Goal: Find specific page/section: Find specific page/section

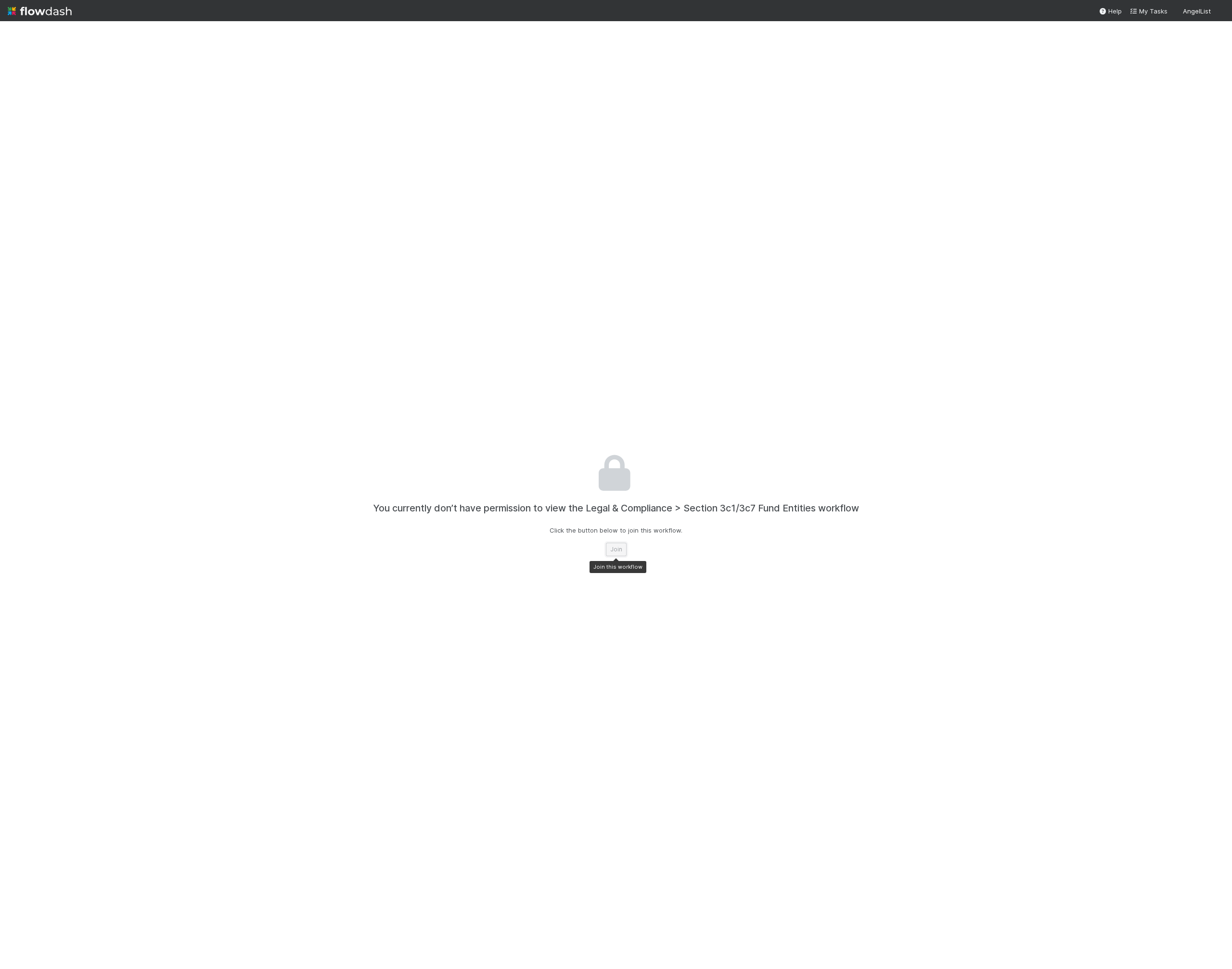
click at [612, 554] on button "Join" at bounding box center [616, 549] width 21 height 14
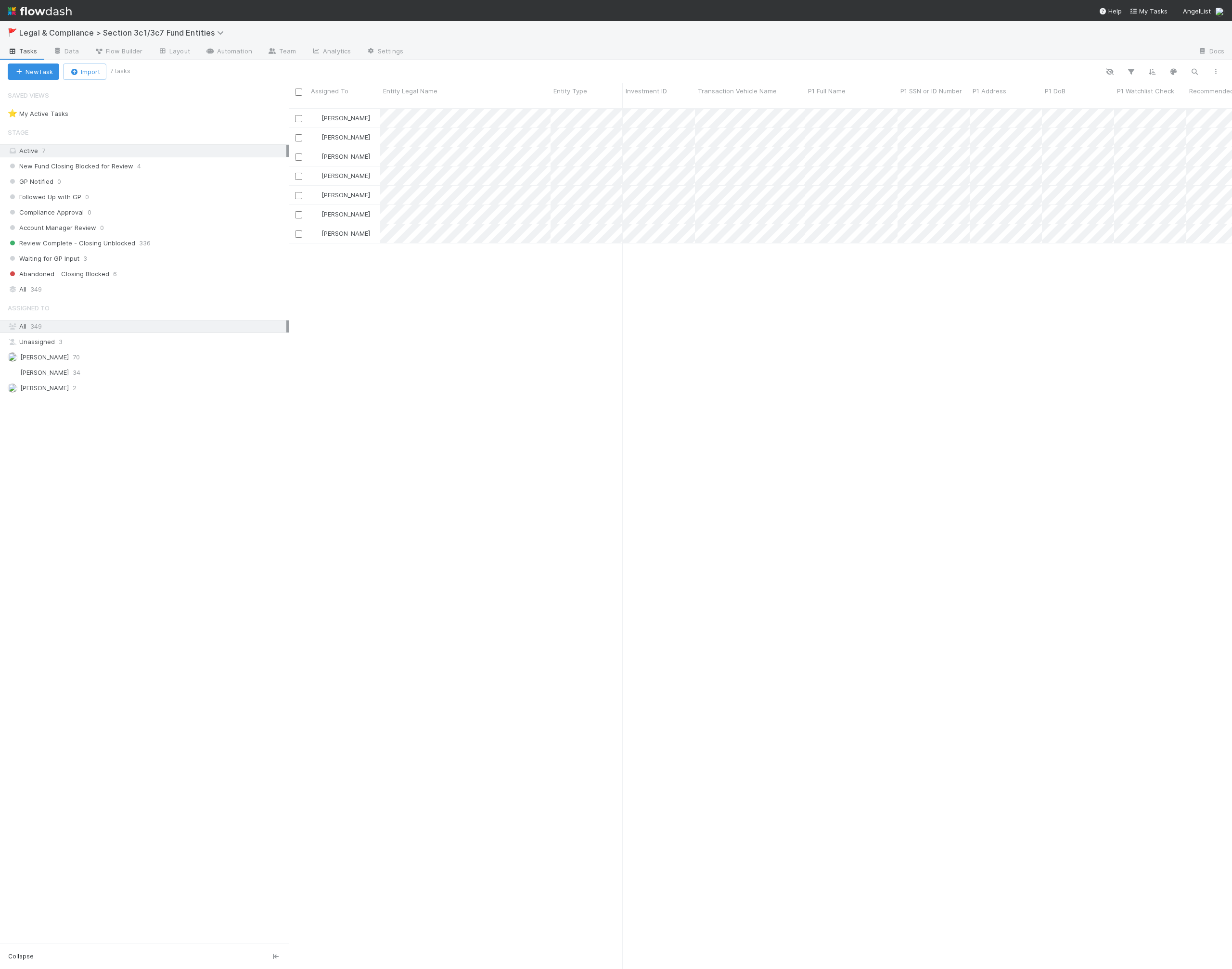
scroll to position [869, 943]
click at [1190, 73] on icon "button" at bounding box center [1194, 72] width 10 height 9
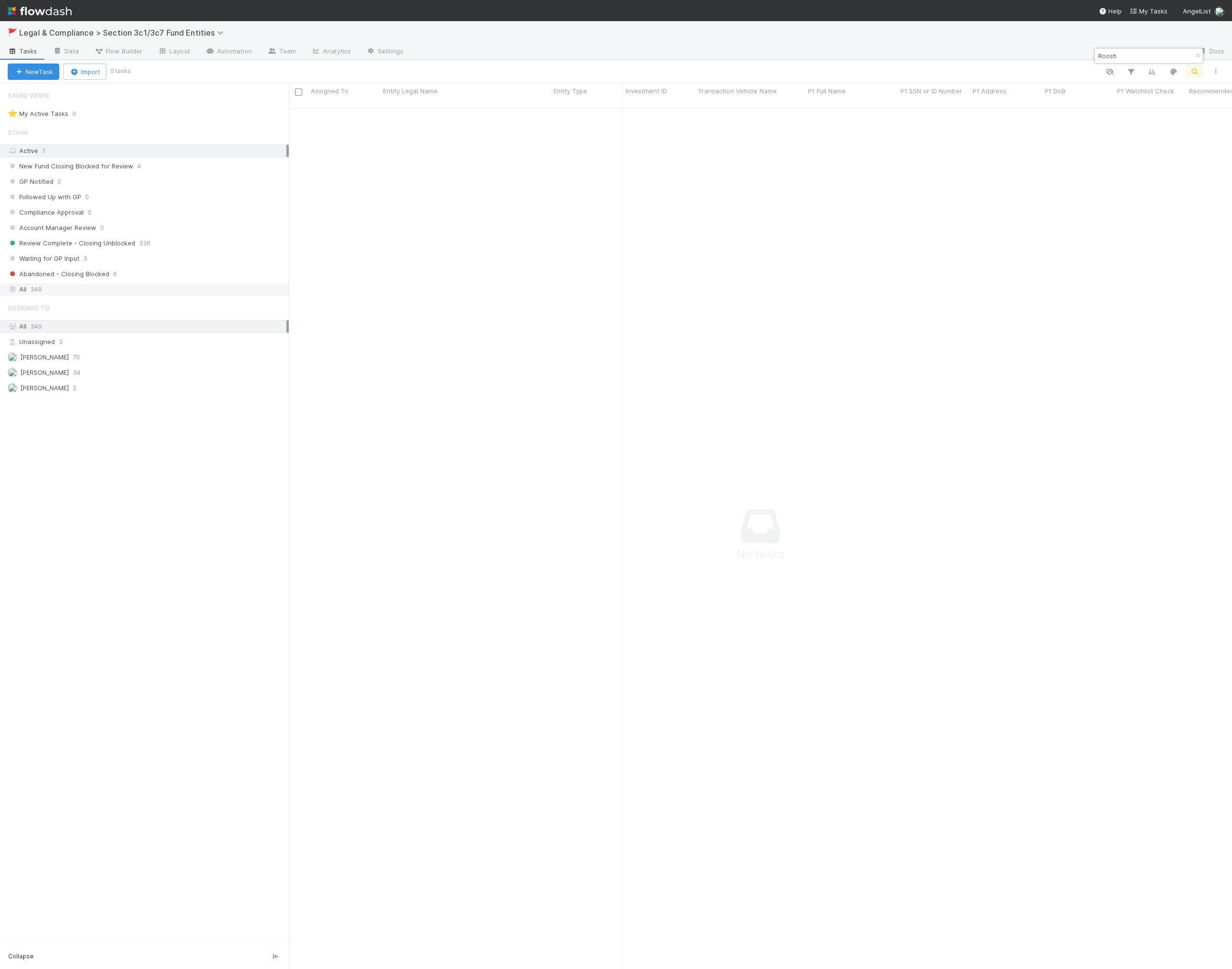
type input "Roosh"
click at [45, 288] on div "All 349" at bounding box center [147, 289] width 278 height 12
click at [365, 112] on div at bounding box center [616, 485] width 1232 height 969
click at [370, 109] on div "[PERSON_NAME]" at bounding box center [344, 118] width 72 height 19
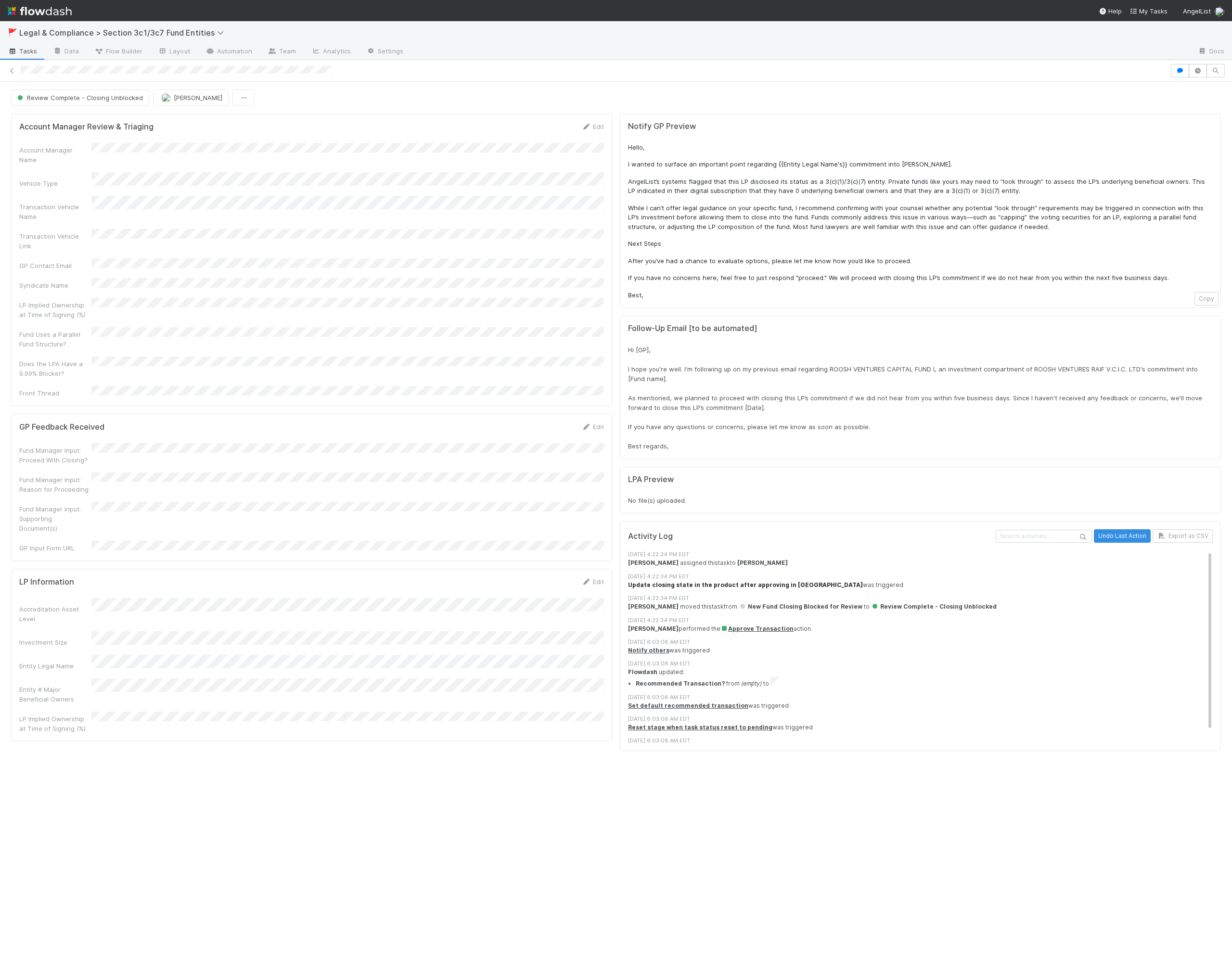
click at [769, 586] on strong "Update closing state in the product after approving in [GEOGRAPHIC_DATA]" at bounding box center [745, 585] width 235 height 7
click at [17, 69] on div at bounding box center [616, 71] width 1232 height 14
click at [13, 69] on icon at bounding box center [12, 71] width 10 height 6
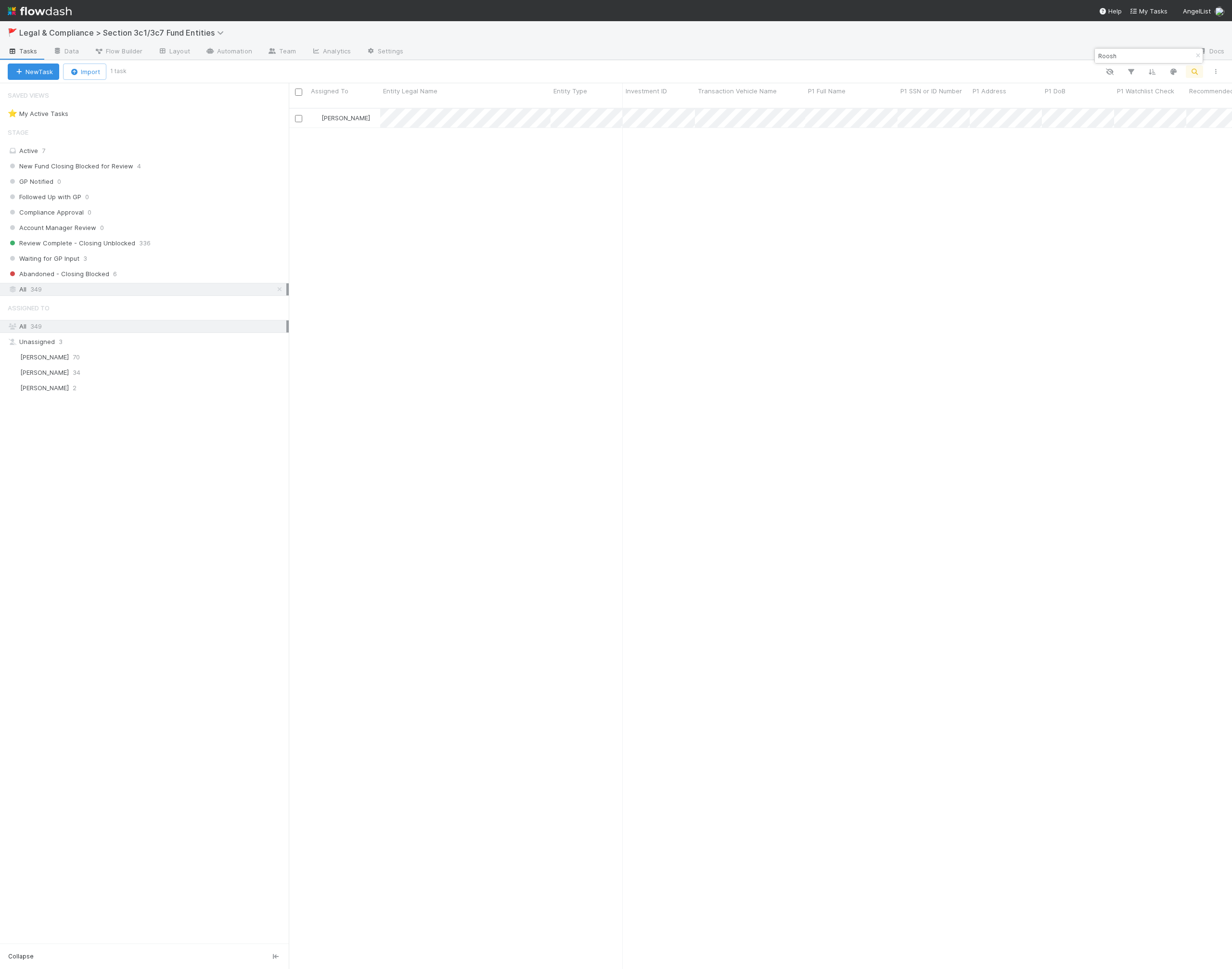
scroll to position [869, 943]
click at [56, 145] on div "Active 7" at bounding box center [147, 151] width 278 height 12
click at [45, 287] on div "All 349" at bounding box center [147, 289] width 278 height 12
click at [50, 149] on div "Active 7" at bounding box center [147, 151] width 278 height 12
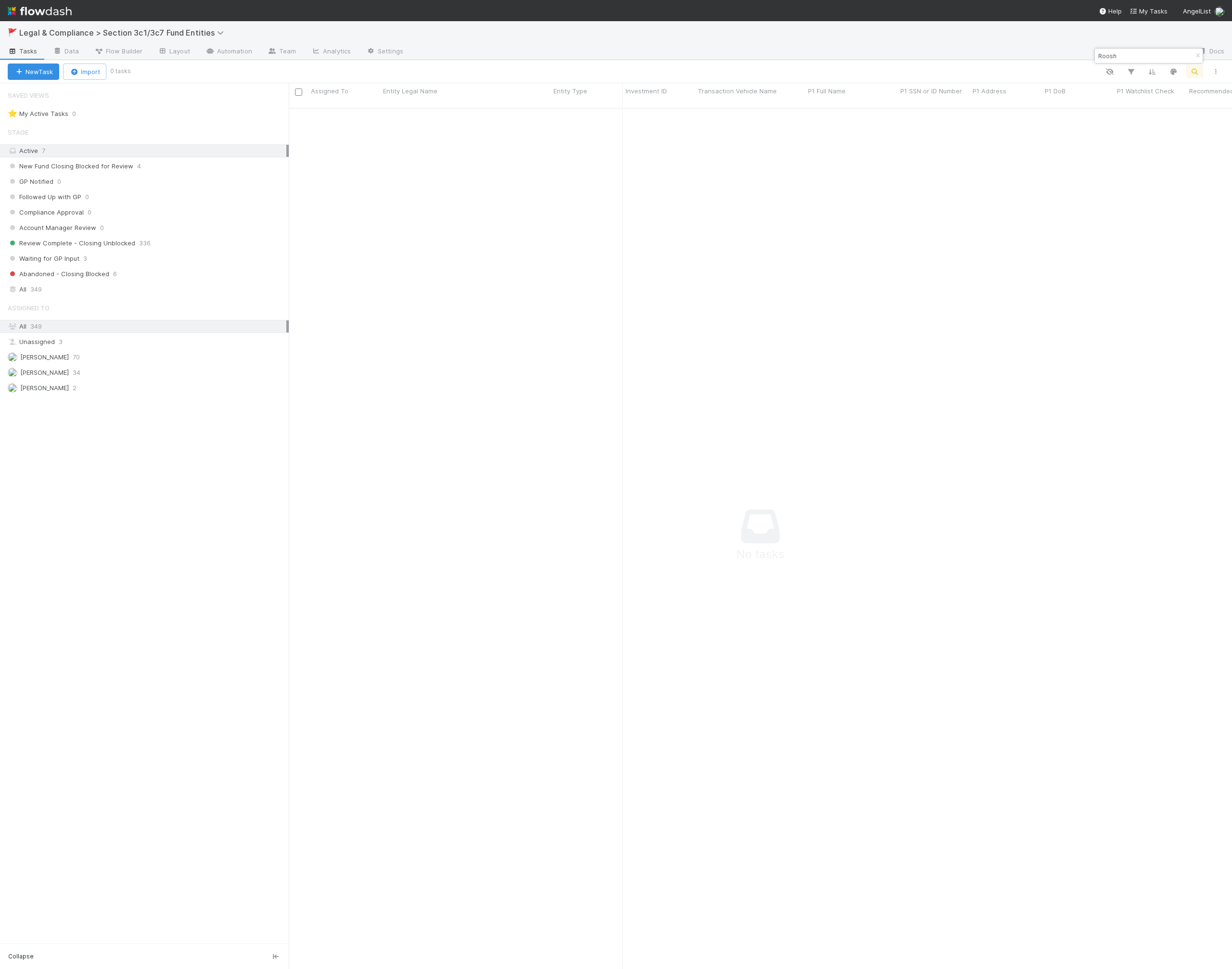
scroll to position [869, 943]
click at [1196, 55] on icon "button" at bounding box center [1197, 55] width 10 height 6
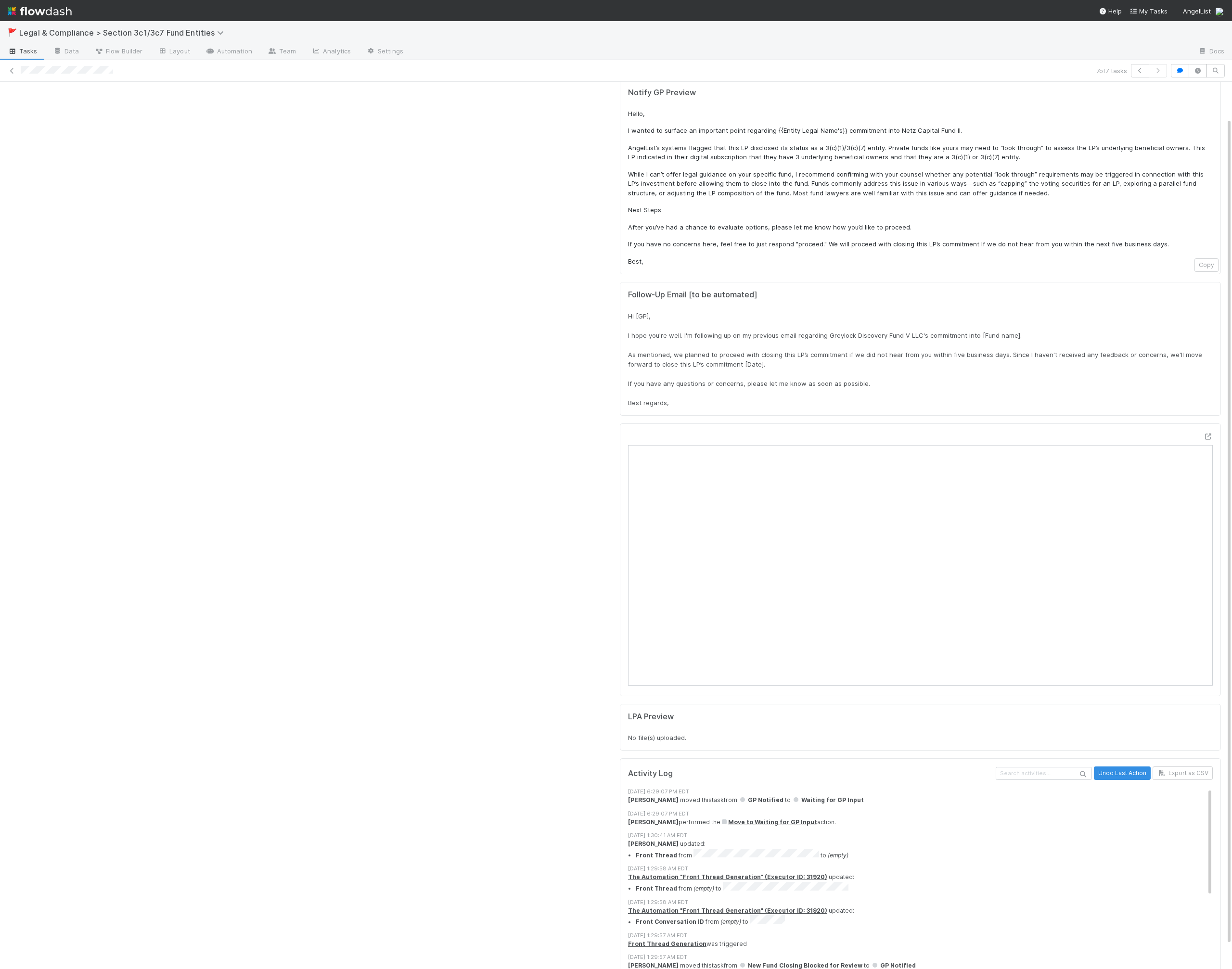
scroll to position [40, 0]
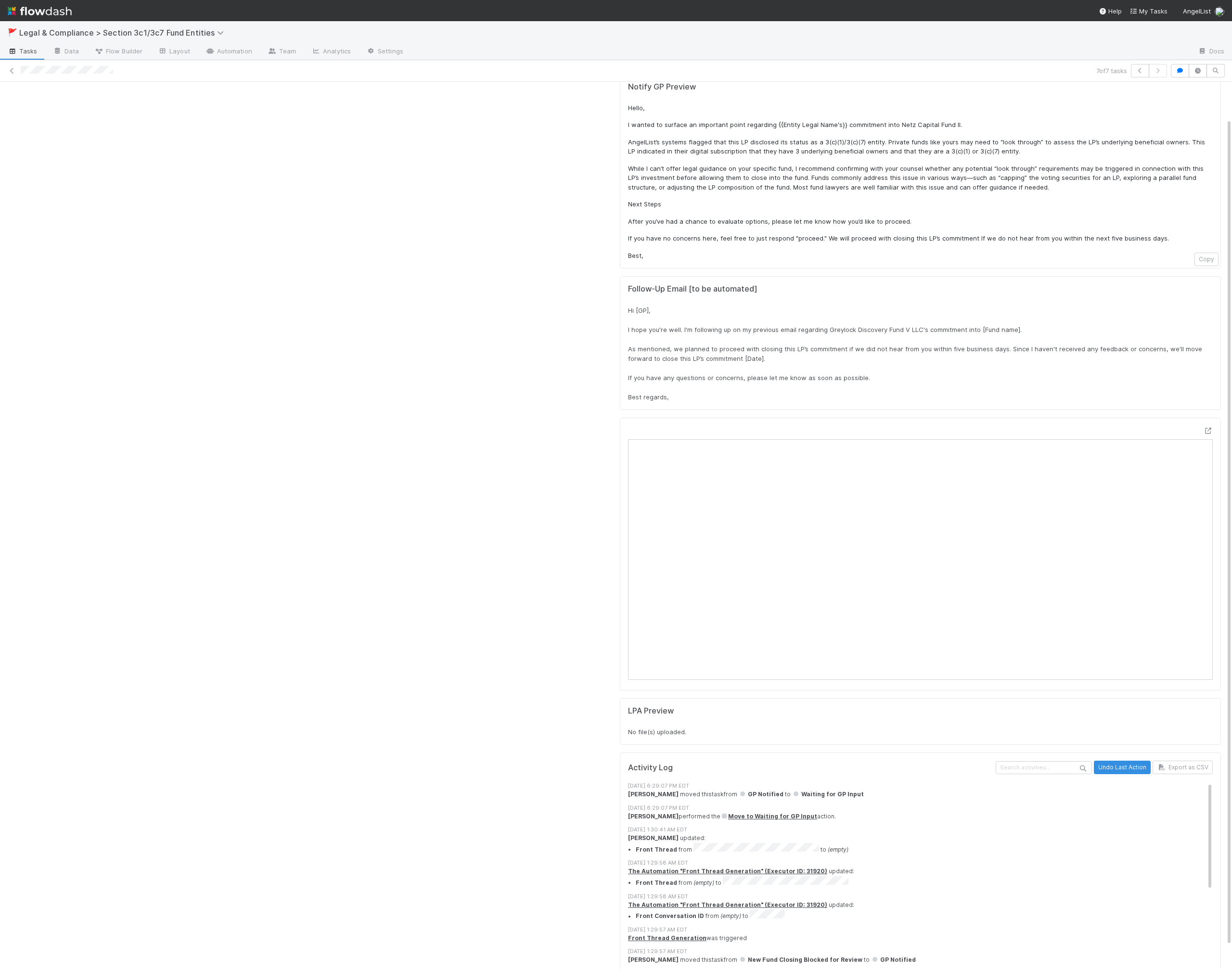
click at [406, 534] on div at bounding box center [311, 532] width 609 height 924
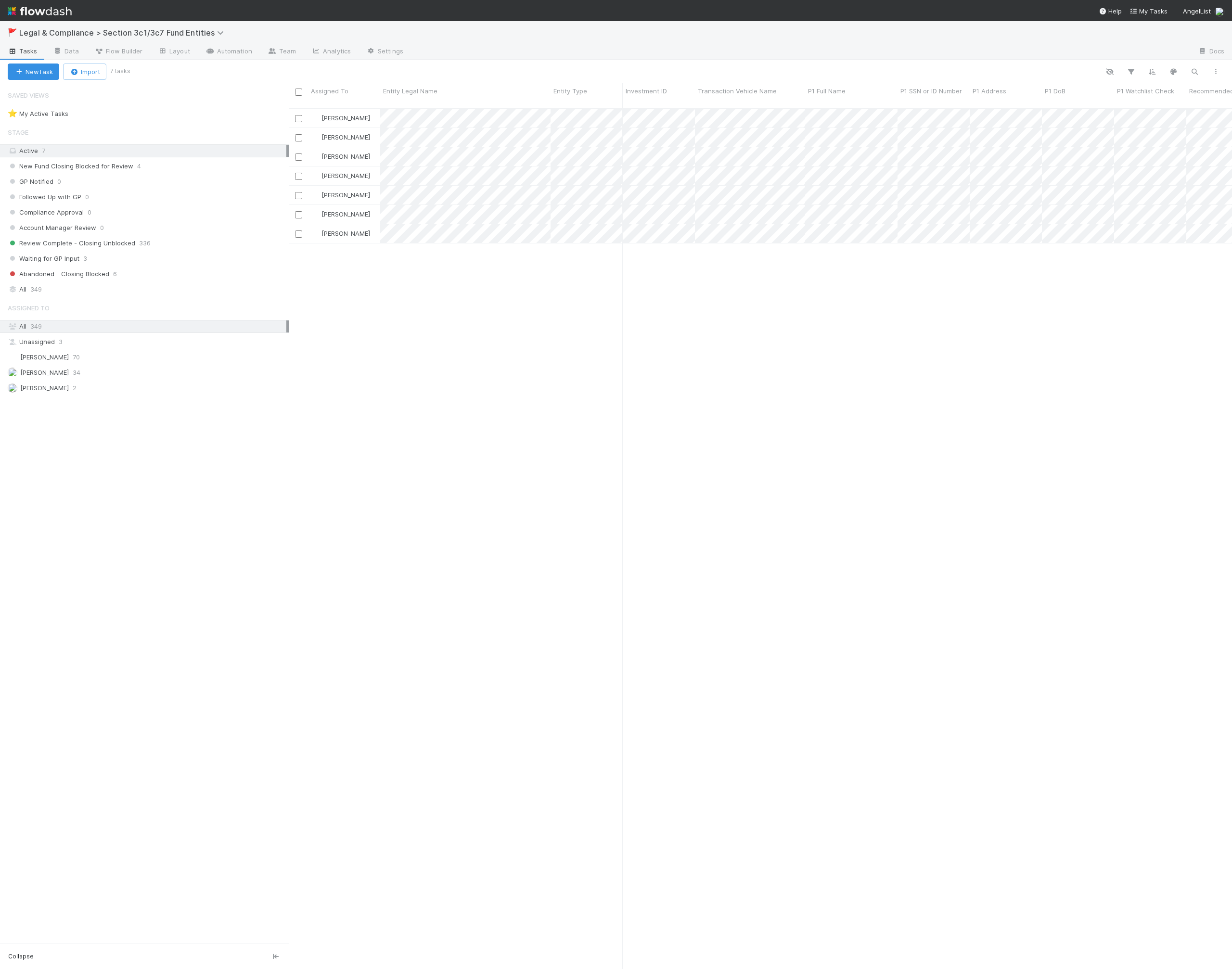
scroll to position [869, 943]
click at [51, 284] on div "All 349" at bounding box center [147, 289] width 278 height 12
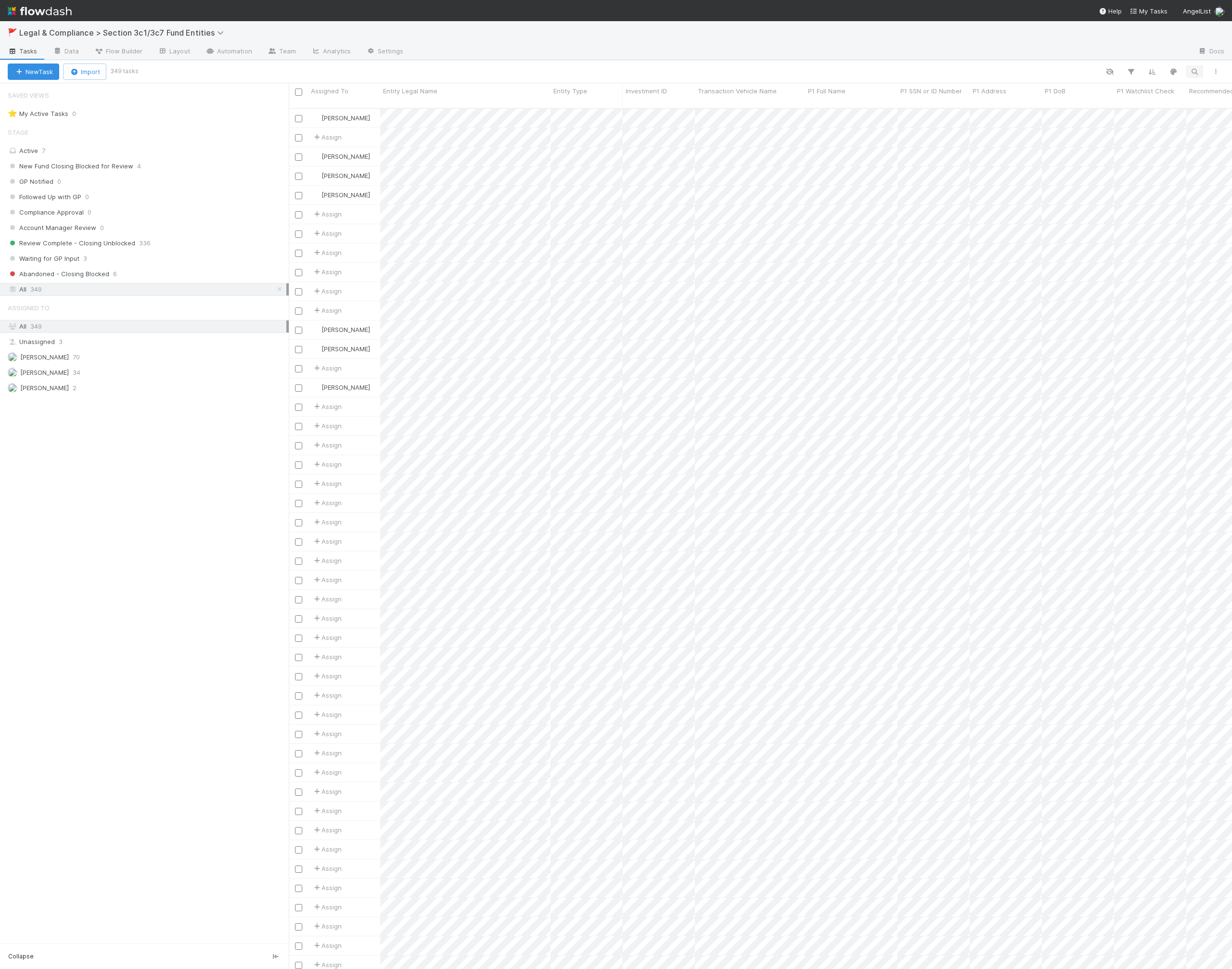
scroll to position [869, 943]
click at [1194, 75] on icon "button" at bounding box center [1194, 72] width 10 height 9
type input "Roosh"
click at [1145, 54] on input at bounding box center [1144, 56] width 96 height 12
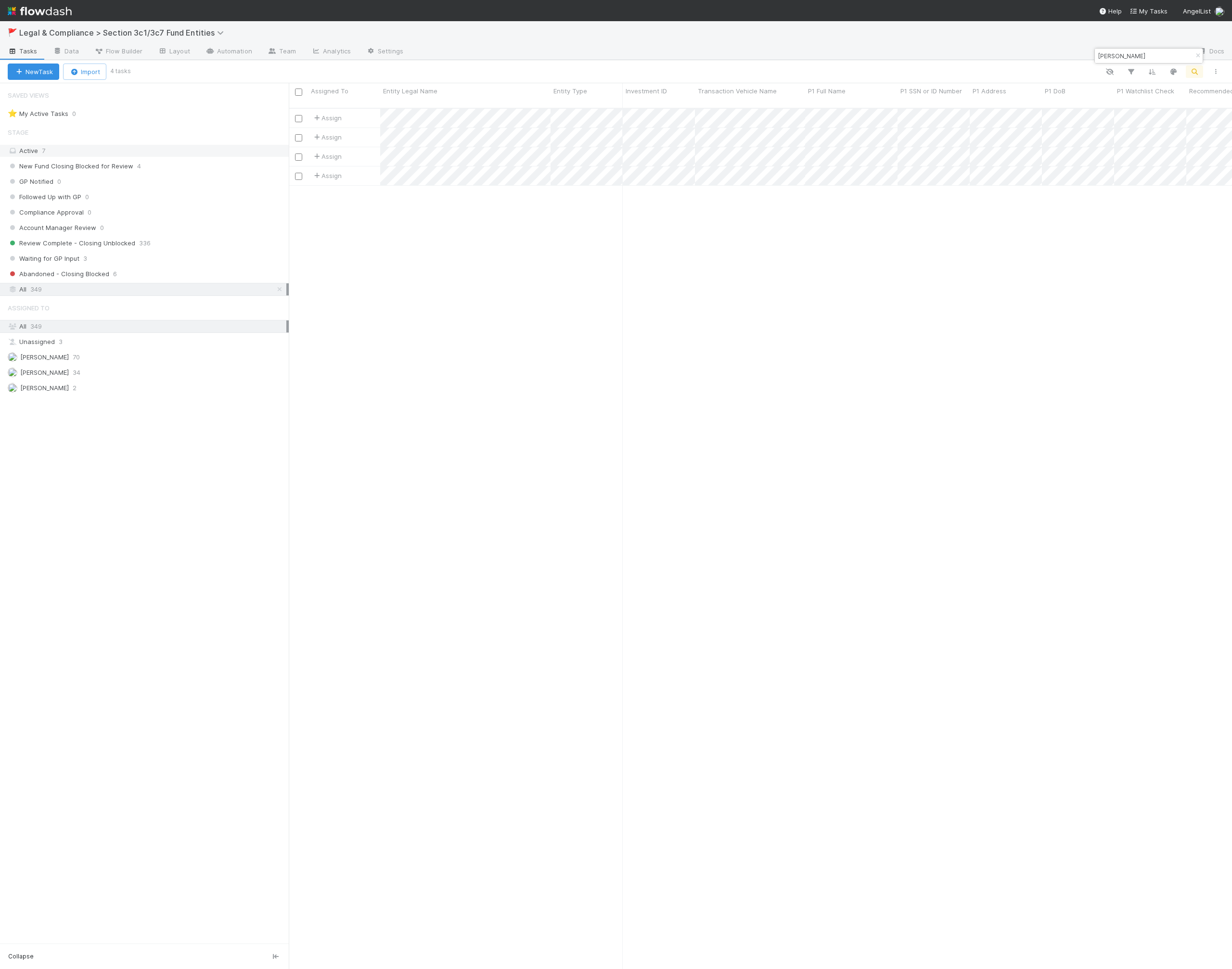
type input "[PERSON_NAME]"
